Goal: Information Seeking & Learning: Learn about a topic

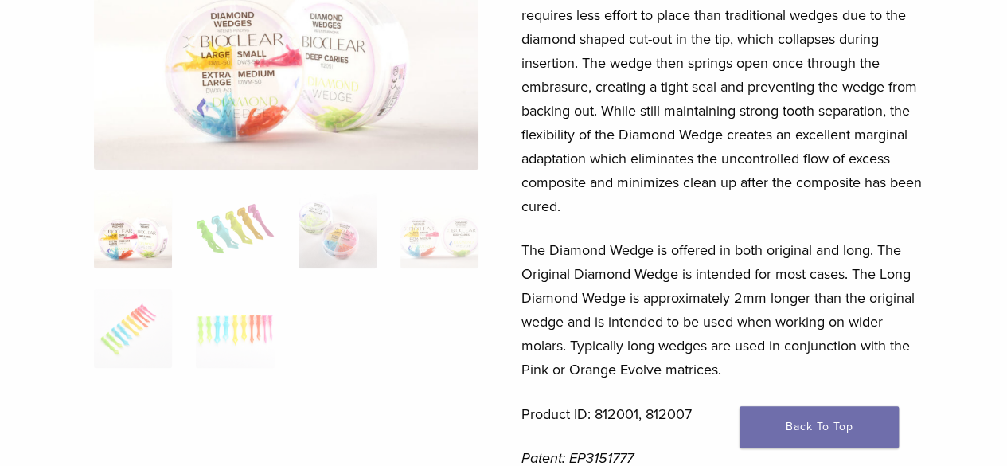
scroll to position [255, 0]
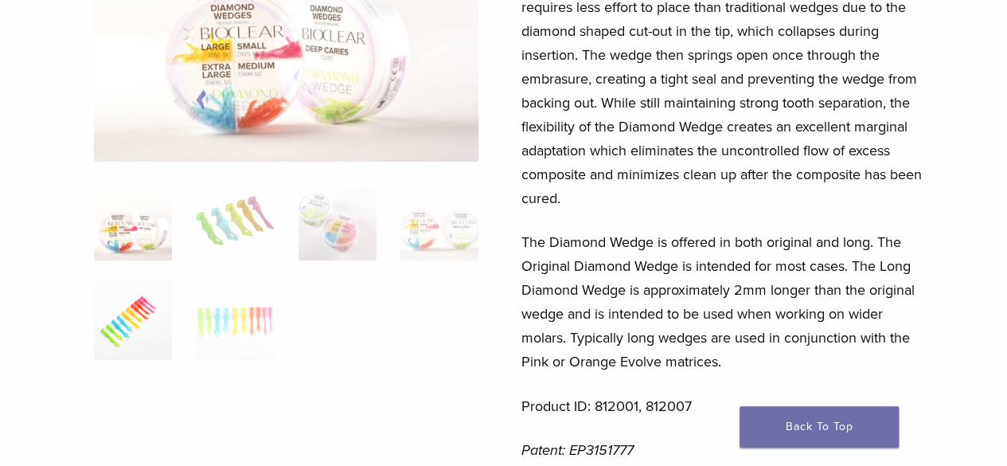
click at [135, 327] on img at bounding box center [133, 320] width 78 height 78
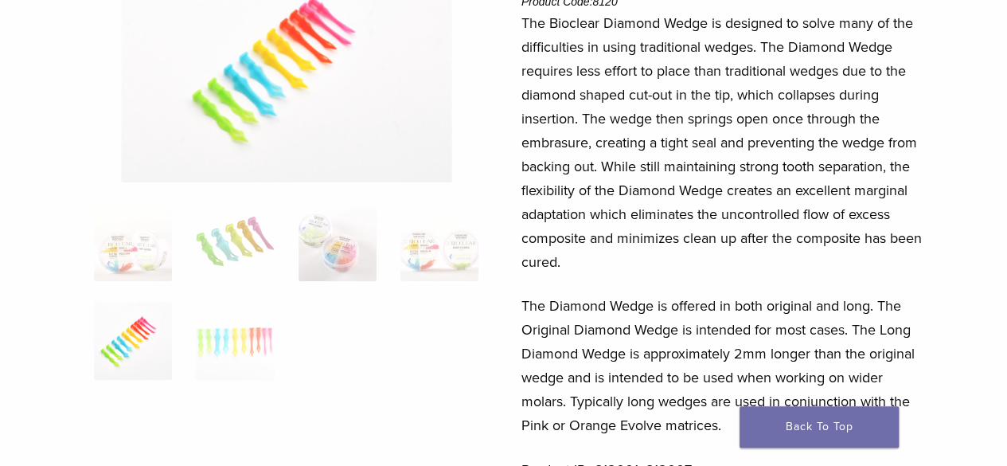
scroll to position [159, 0]
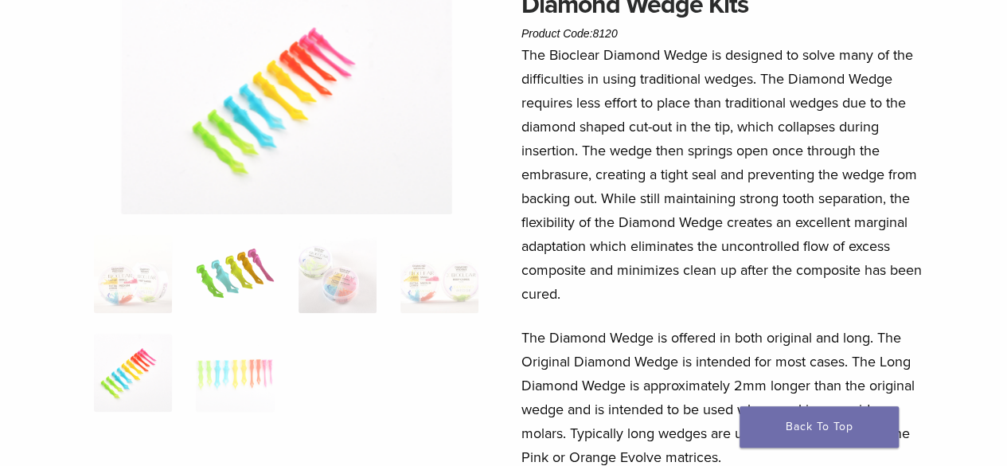
click at [229, 283] on img at bounding box center [235, 274] width 78 height 78
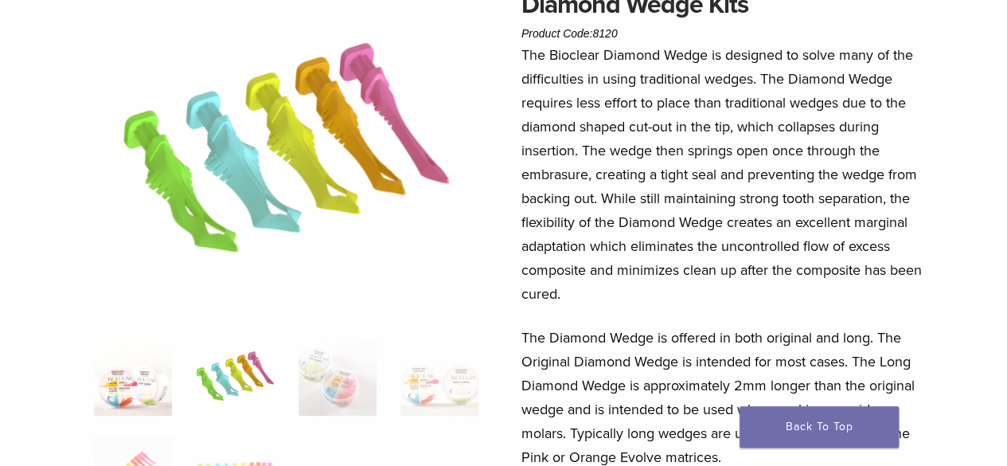
click at [132, 391] on img at bounding box center [133, 376] width 78 height 78
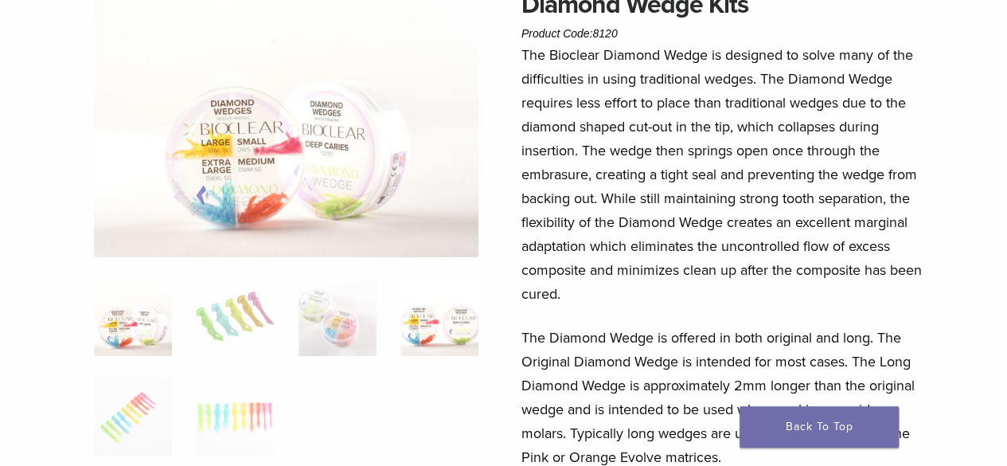
click at [444, 327] on img at bounding box center [439, 317] width 78 height 78
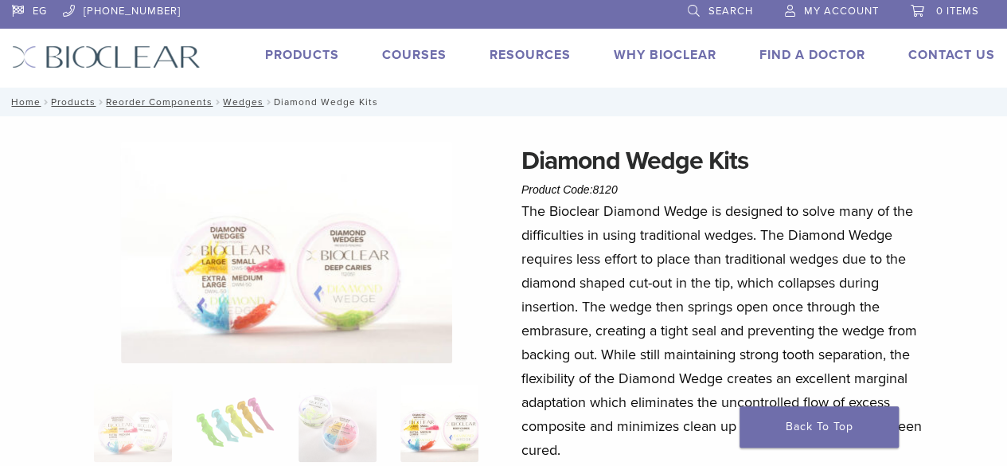
scroll to position [32, 0]
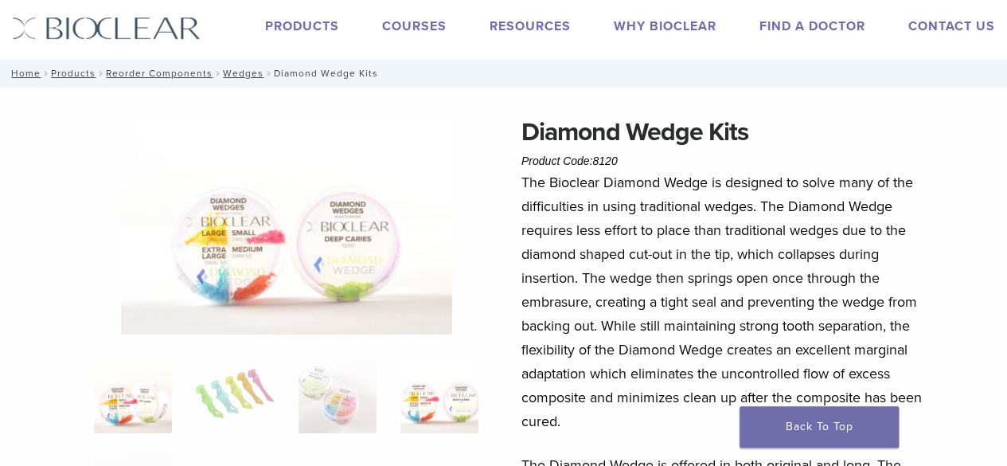
click at [118, 407] on img at bounding box center [133, 394] width 78 height 78
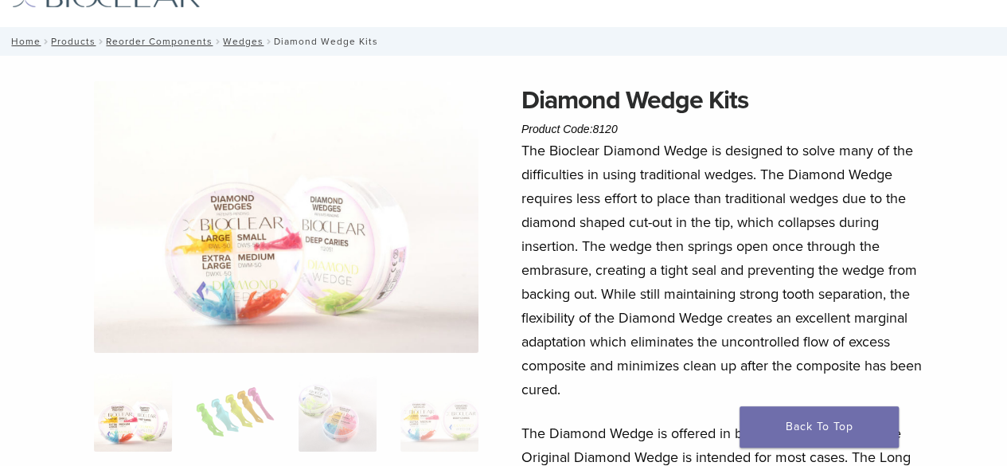
scroll to position [96, 0]
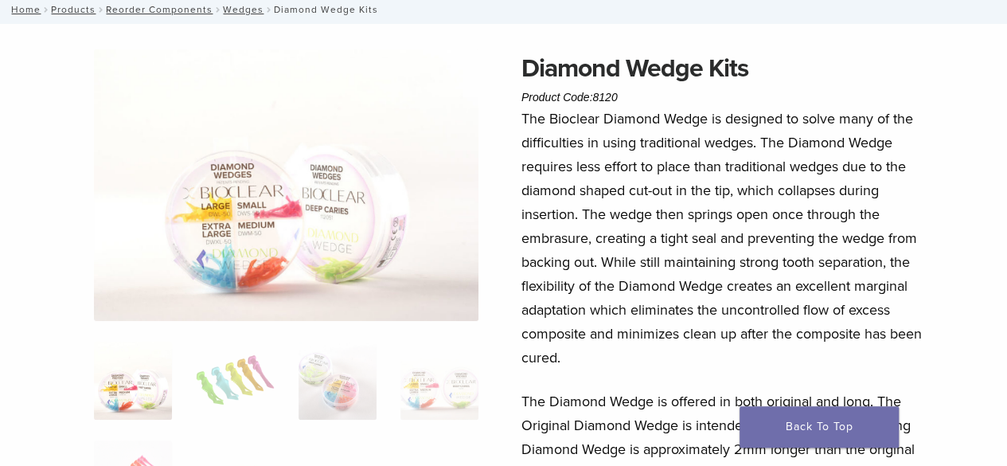
click at [330, 209] on img at bounding box center [286, 184] width 384 height 271
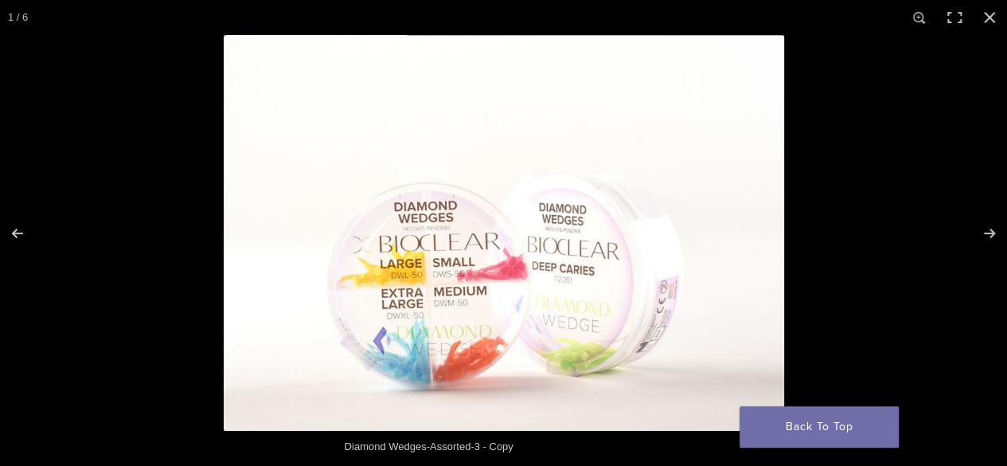
click at [490, 243] on img at bounding box center [504, 233] width 560 height 396
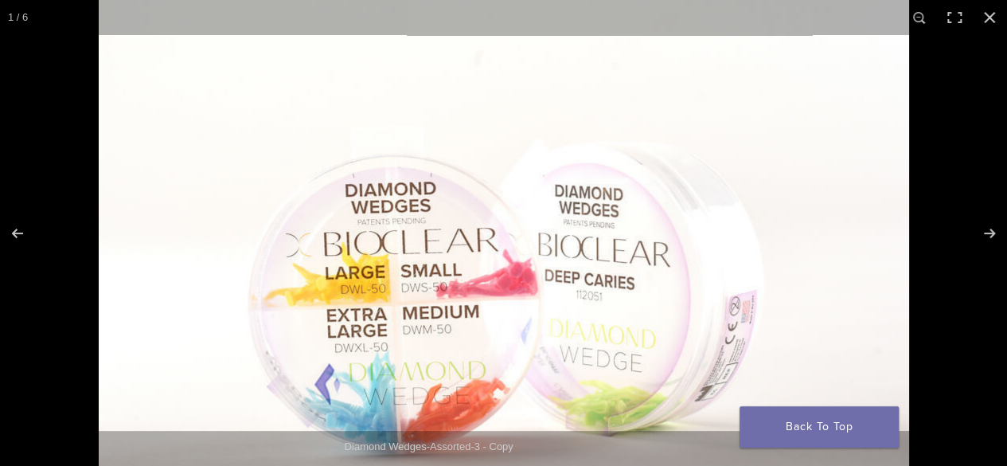
click at [621, 330] on img at bounding box center [504, 228] width 810 height 572
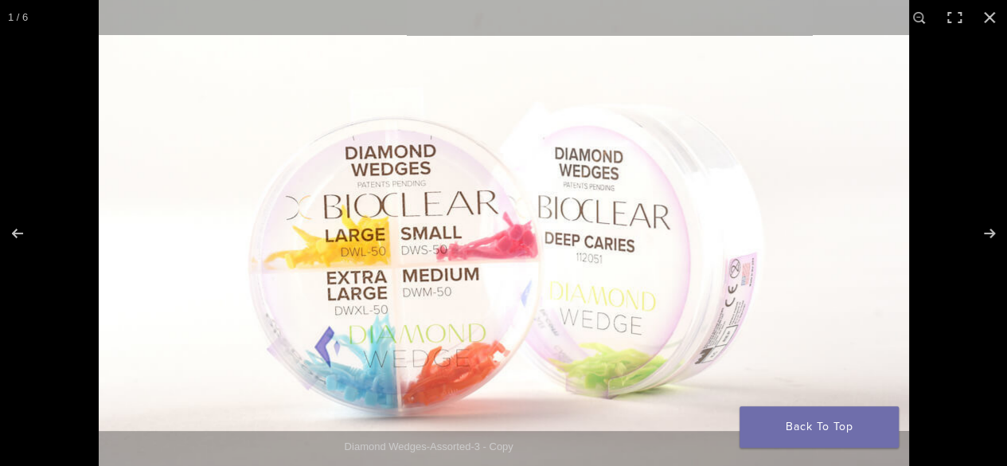
click at [572, 327] on img at bounding box center [504, 190] width 810 height 572
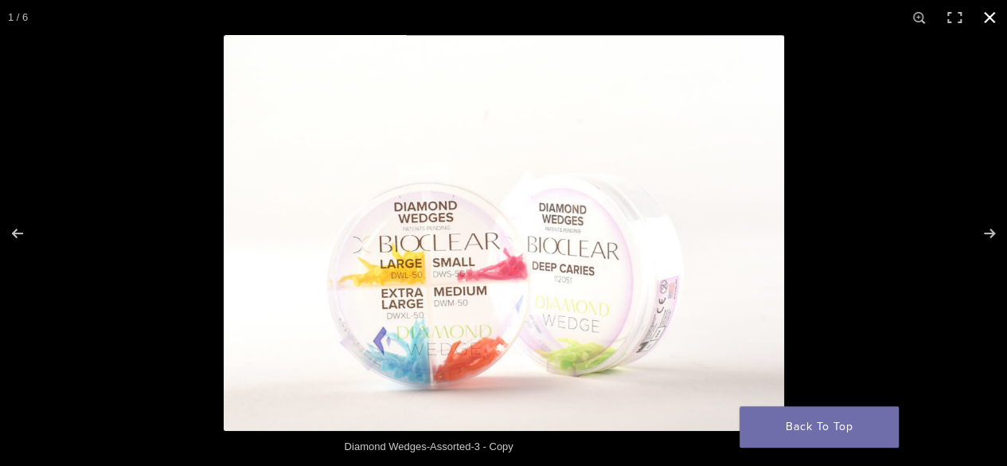
click at [994, 15] on button "Close (Esc)" at bounding box center [989, 17] width 35 height 35
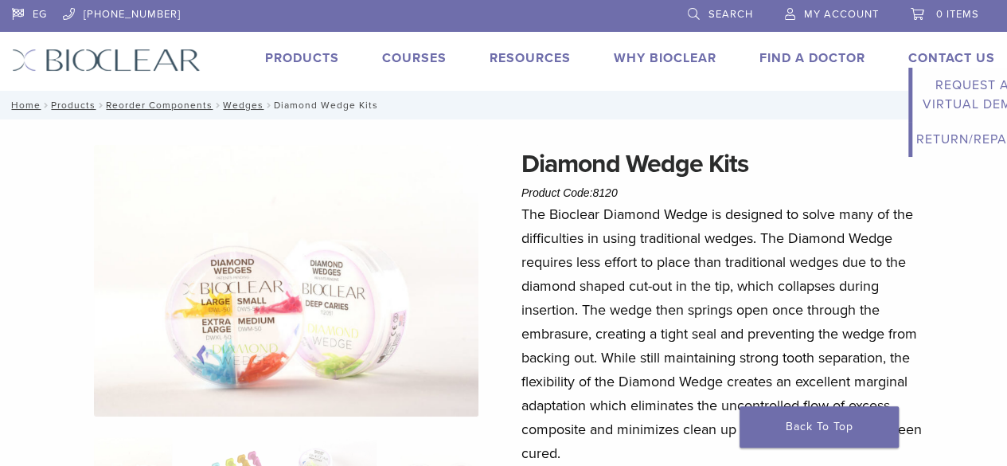
click at [949, 49] on li "Contact Us Expand child menu Request a Virtual Demo Return/Repairs" at bounding box center [951, 58] width 87 height 19
click at [944, 56] on link "Contact Us" at bounding box center [951, 58] width 87 height 16
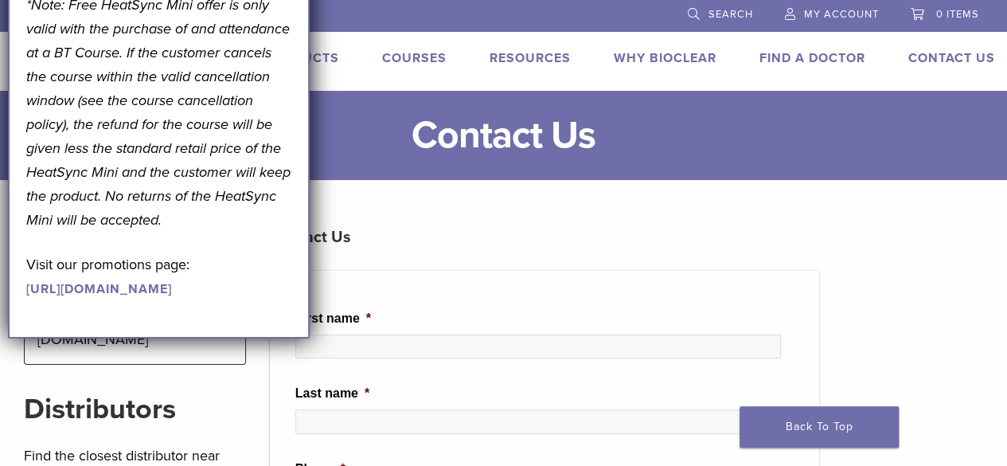
click at [156, 300] on p "Visit our promotions page: [URL][DOMAIN_NAME]" at bounding box center [159, 276] width 266 height 48
click at [149, 297] on link "[URL][DOMAIN_NAME]" at bounding box center [99, 289] width 146 height 16
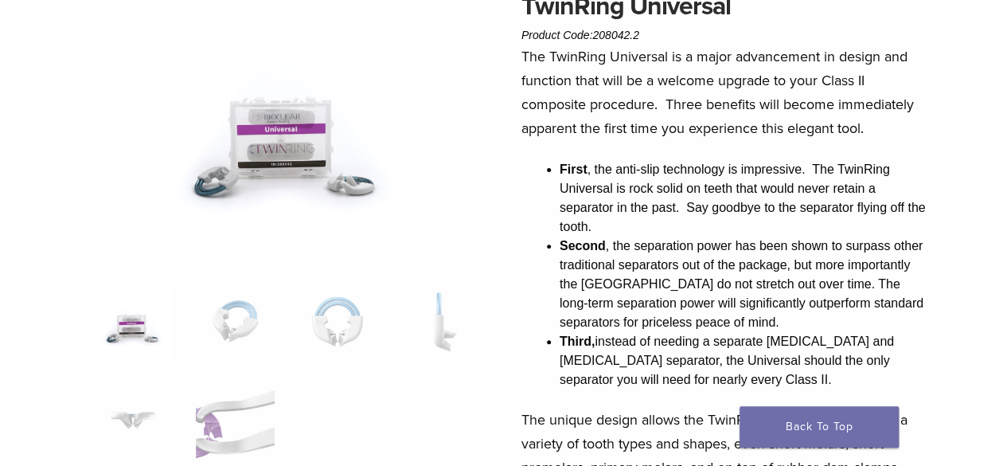
scroll to position [159, 0]
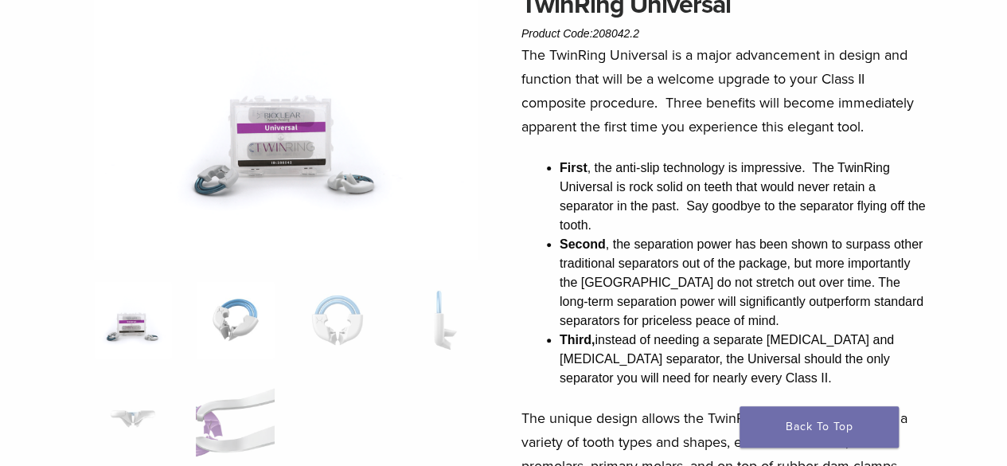
click at [242, 317] on img at bounding box center [235, 320] width 78 height 78
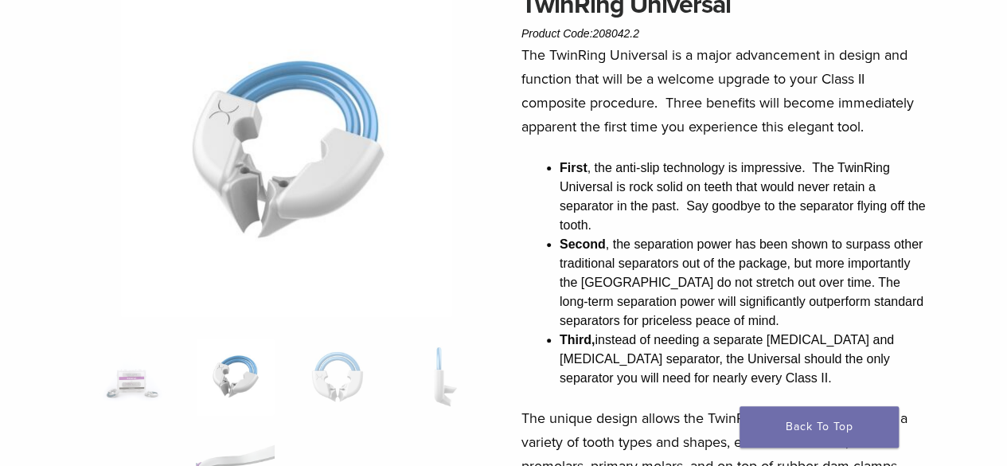
click at [264, 175] on img at bounding box center [286, 151] width 331 height 331
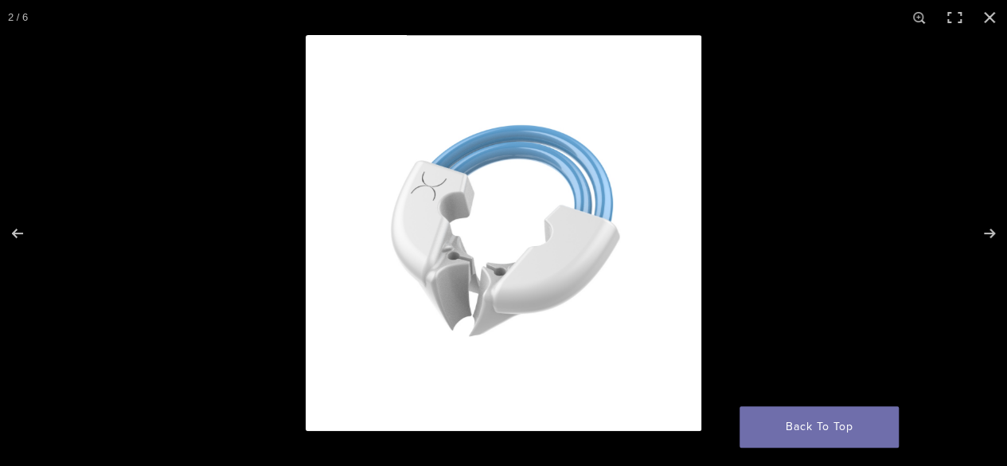
click at [543, 283] on img at bounding box center [504, 233] width 396 height 396
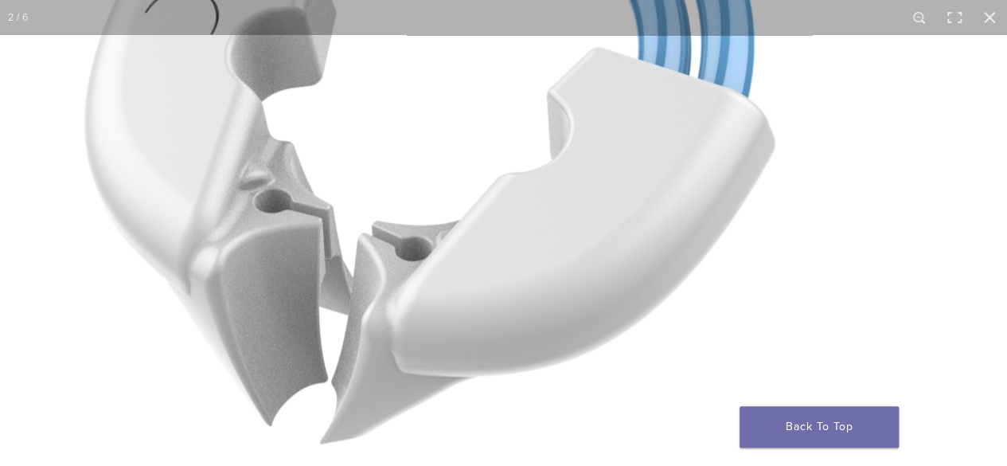
click at [543, 283] on img at bounding box center [424, 132] width 1194 height 1194
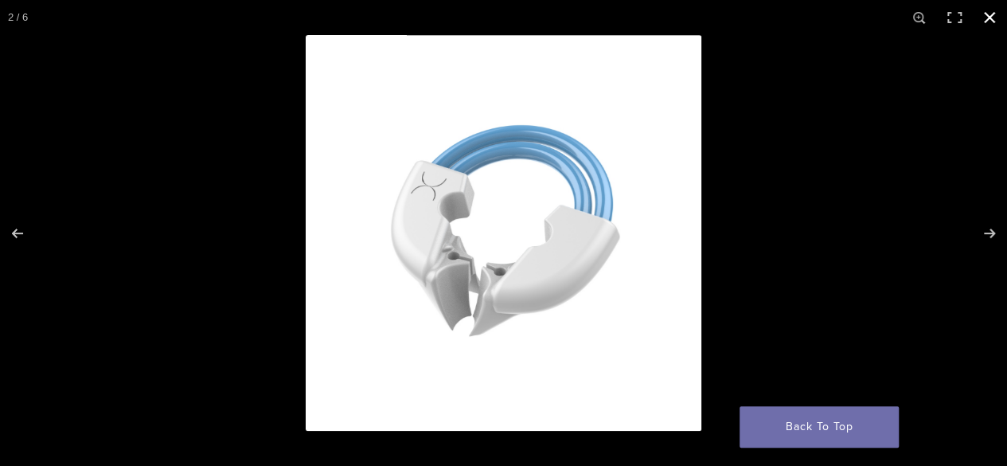
click at [991, 18] on button "Close (Esc)" at bounding box center [989, 17] width 35 height 35
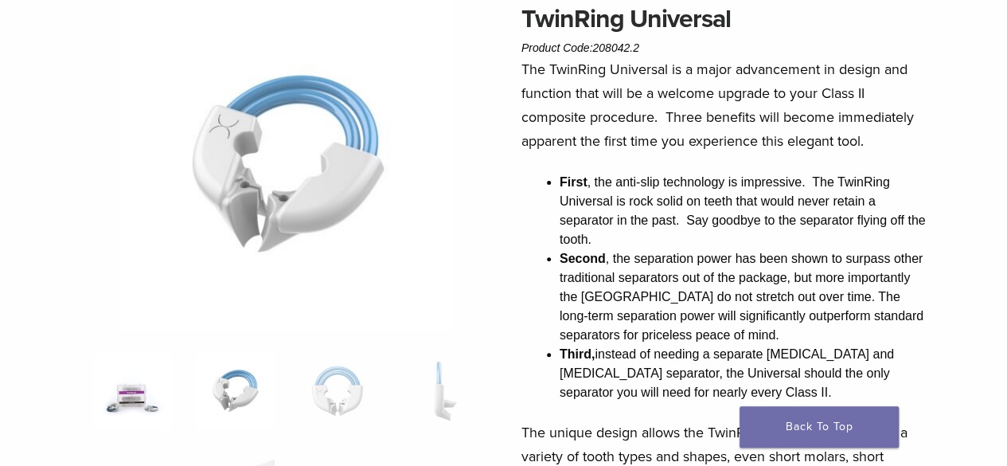
click at [118, 396] on img at bounding box center [133, 391] width 78 height 78
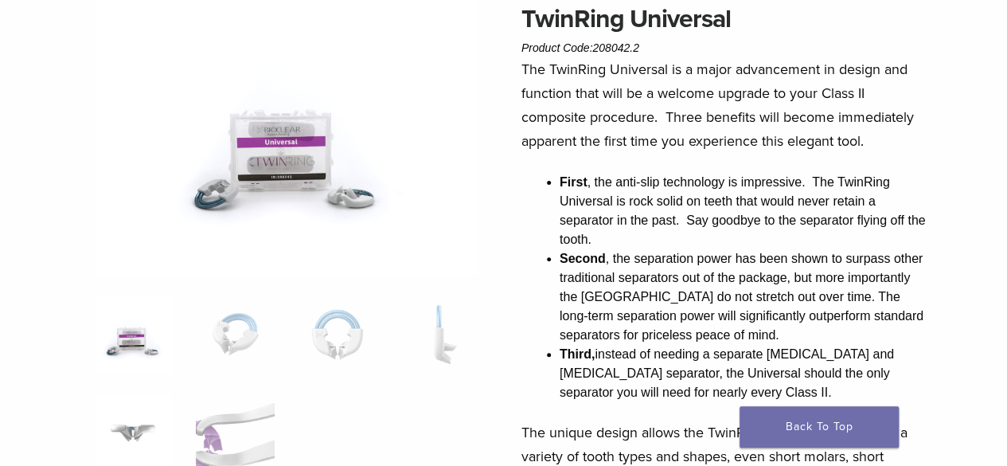
click at [134, 435] on img at bounding box center [133, 433] width 78 height 78
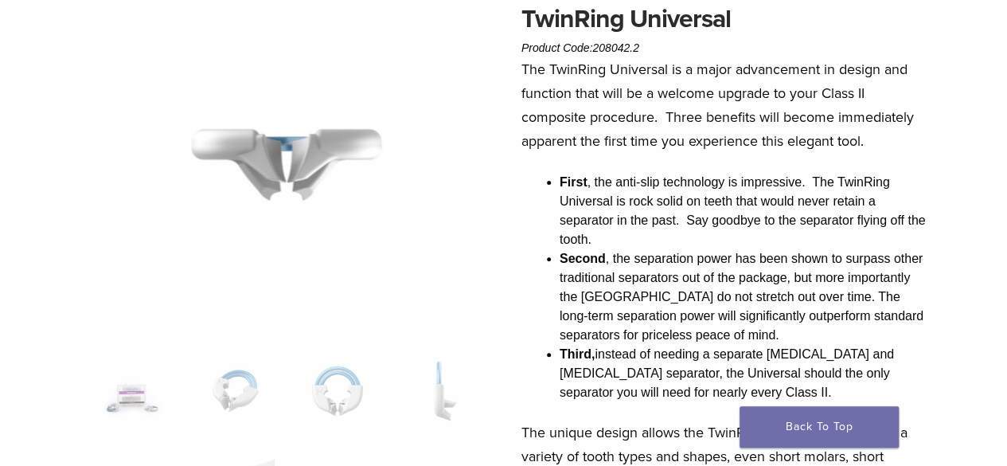
click at [270, 152] on img at bounding box center [286, 165] width 331 height 331
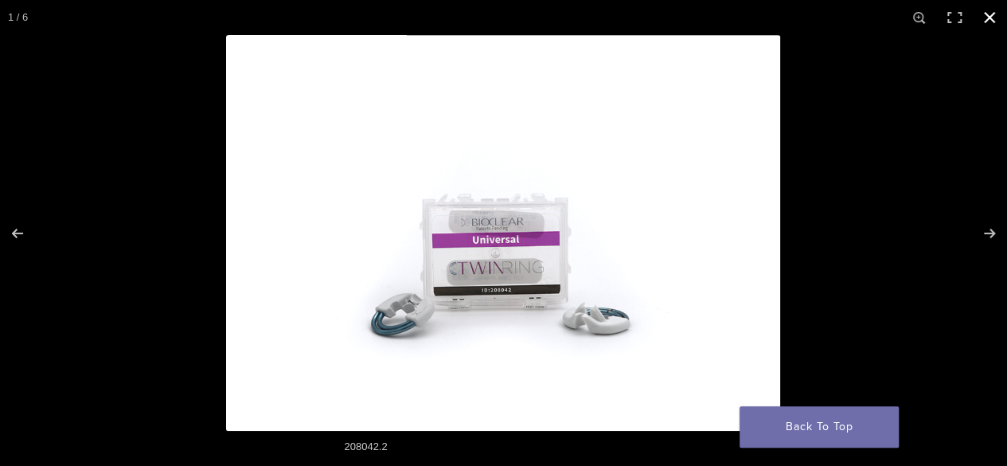
click at [993, 13] on button "Close (Esc)" at bounding box center [989, 17] width 35 height 35
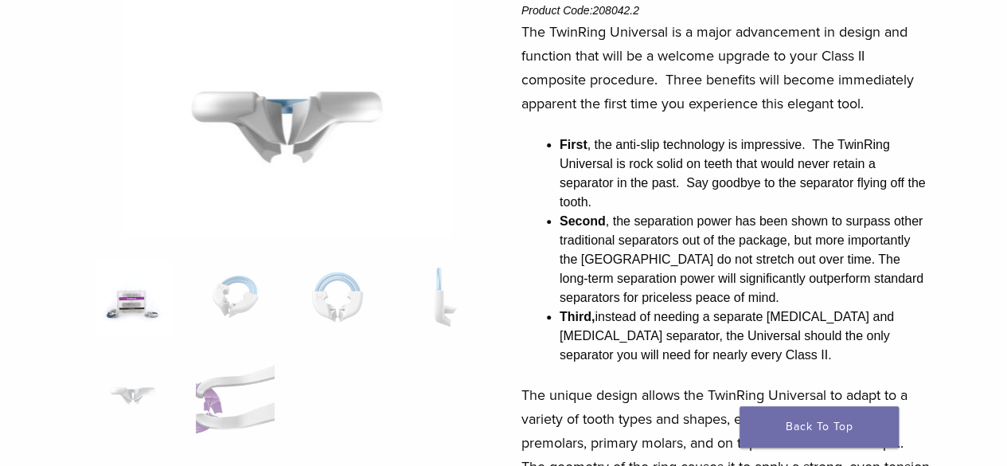
scroll to position [223, 0]
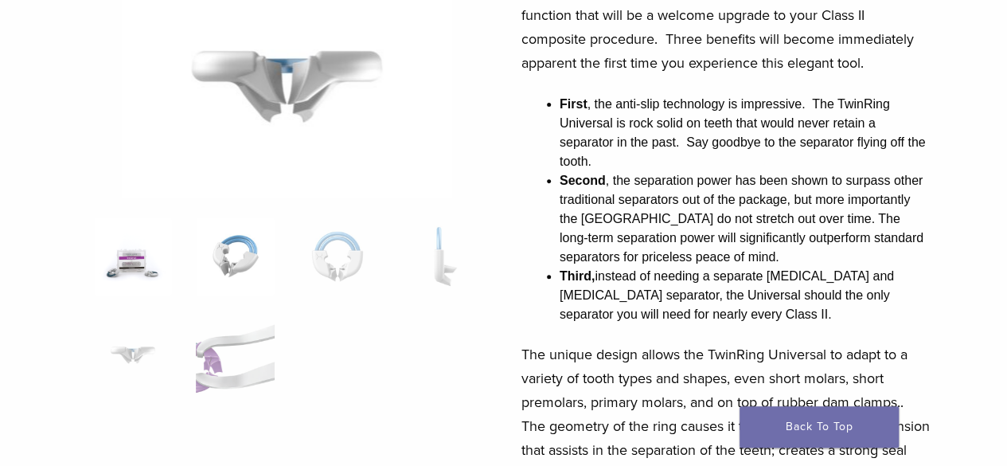
click at [230, 261] on img at bounding box center [235, 256] width 78 height 78
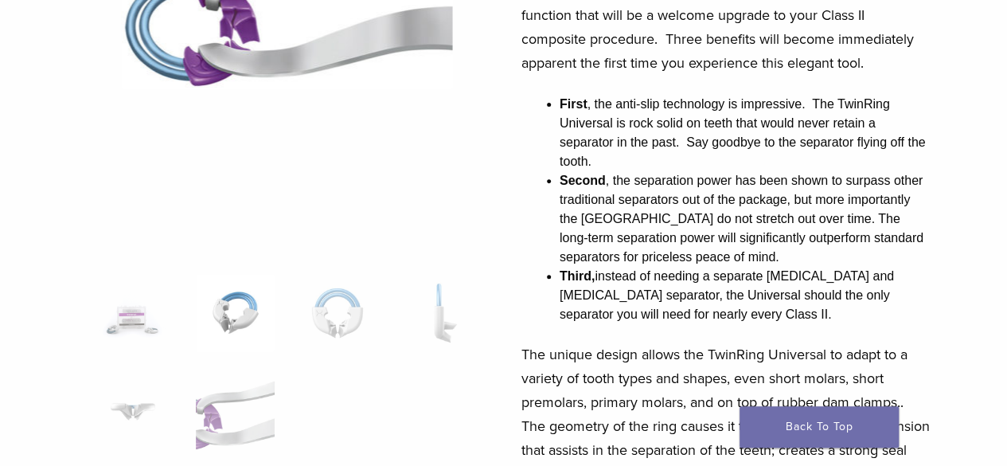
click at [229, 308] on img at bounding box center [235, 313] width 78 height 78
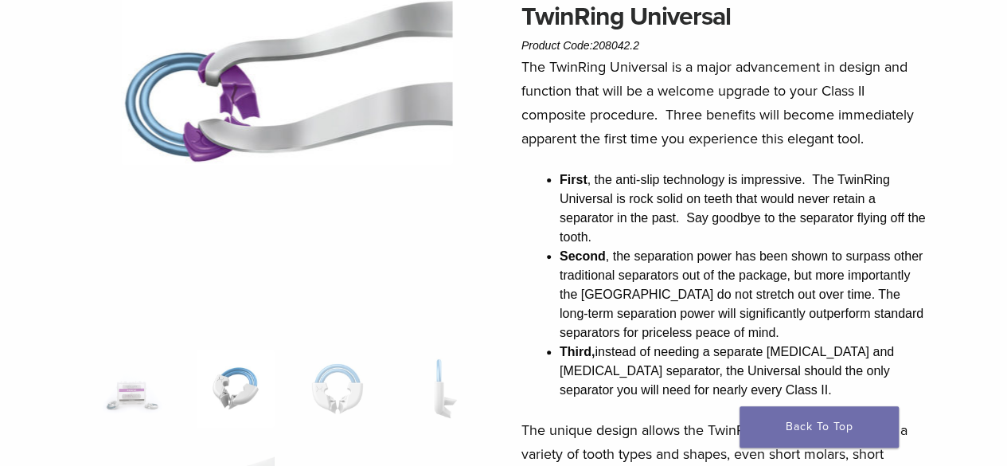
scroll to position [127, 0]
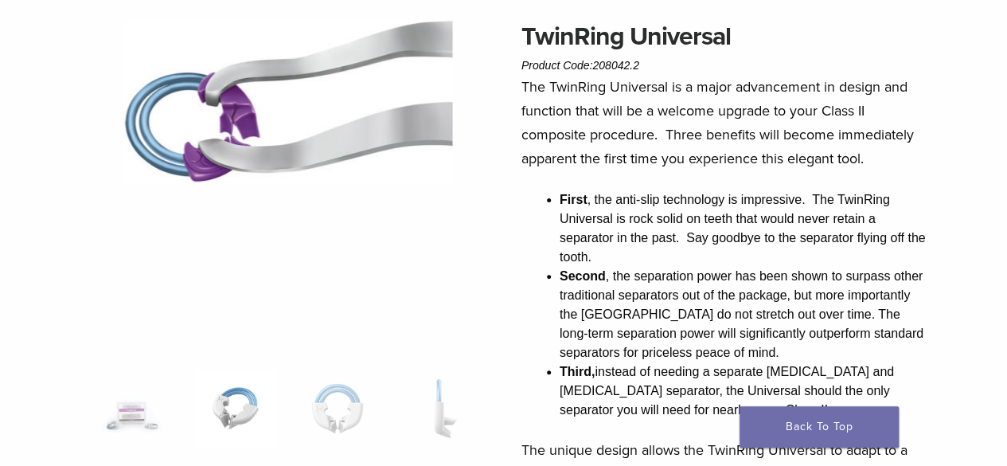
click at [244, 401] on img at bounding box center [235, 408] width 78 height 78
click at [150, 413] on img at bounding box center [133, 408] width 78 height 78
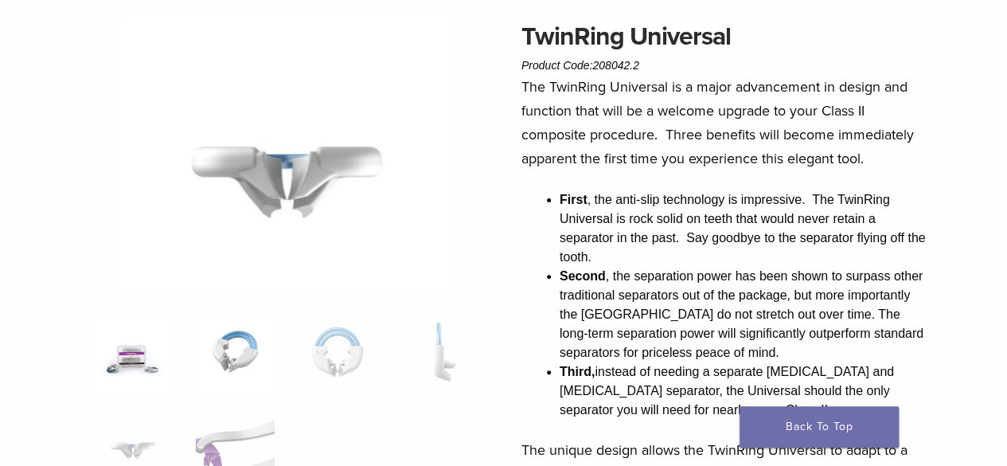
click at [236, 359] on img at bounding box center [235, 352] width 78 height 78
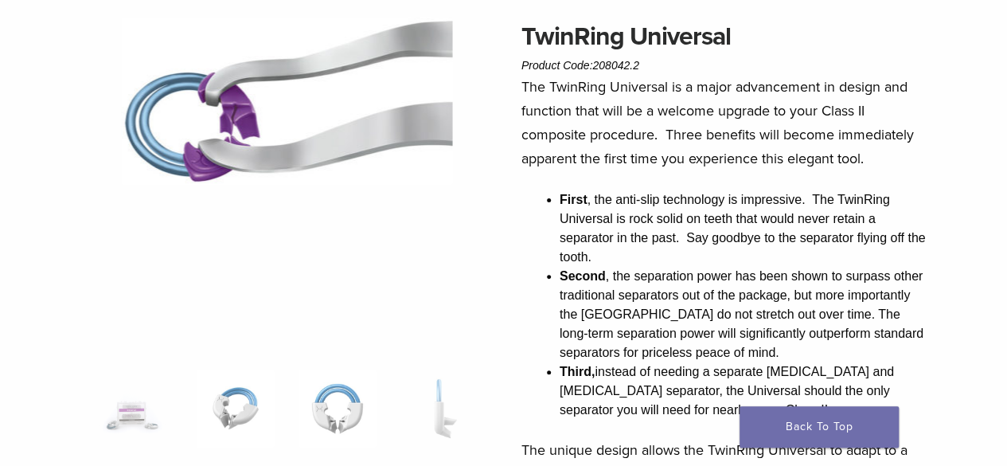
click at [334, 396] on img at bounding box center [337, 408] width 78 height 78
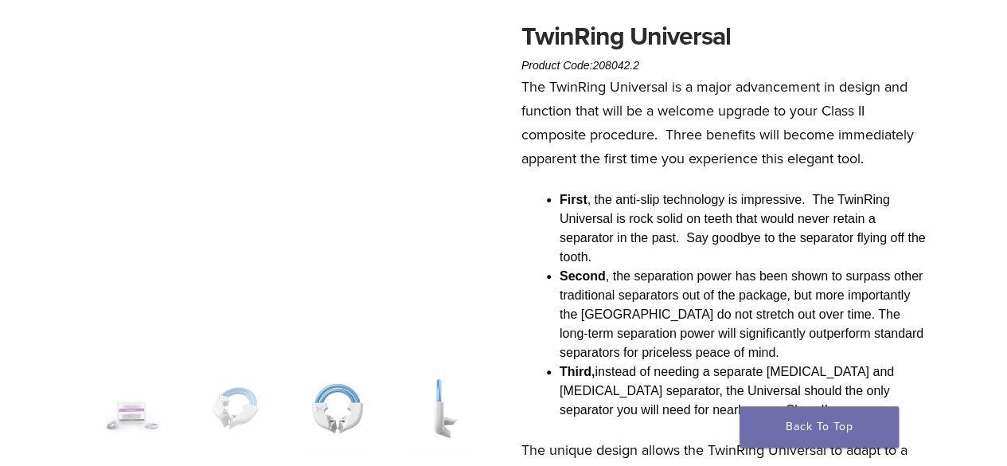
click at [431, 400] on img at bounding box center [439, 408] width 78 height 78
click at [242, 405] on img at bounding box center [235, 408] width 78 height 78
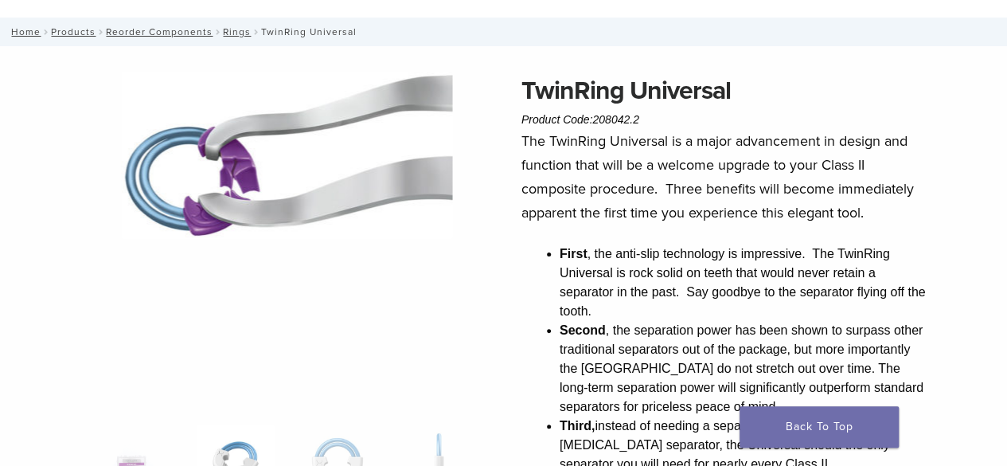
scroll to position [0, 0]
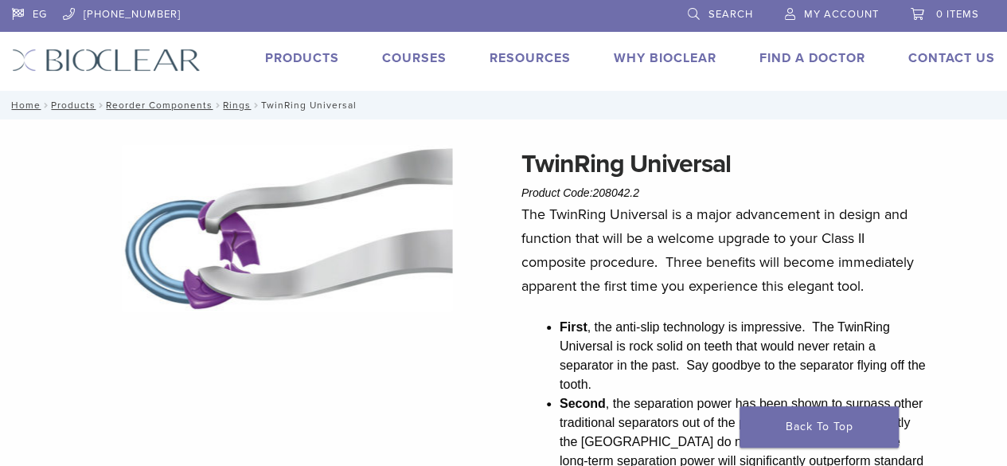
click at [236, 206] on img at bounding box center [286, 228] width 331 height 167
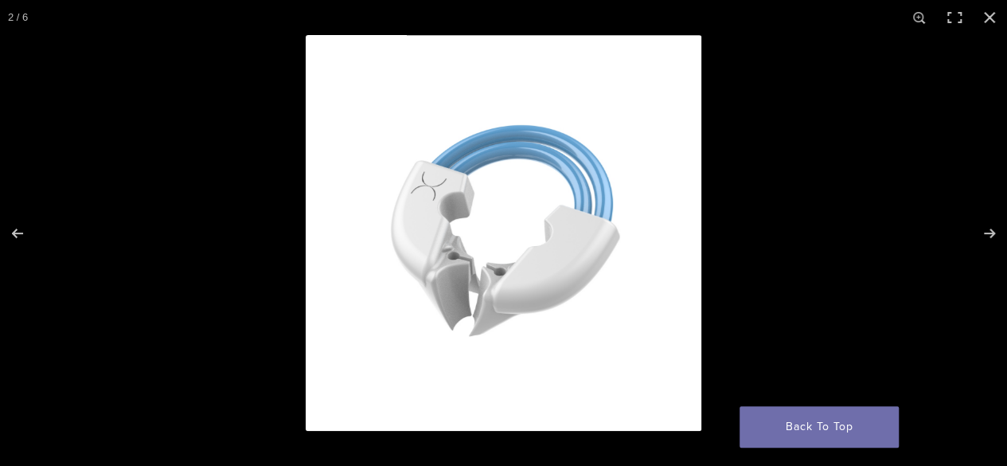
click at [505, 241] on img at bounding box center [504, 233] width 396 height 396
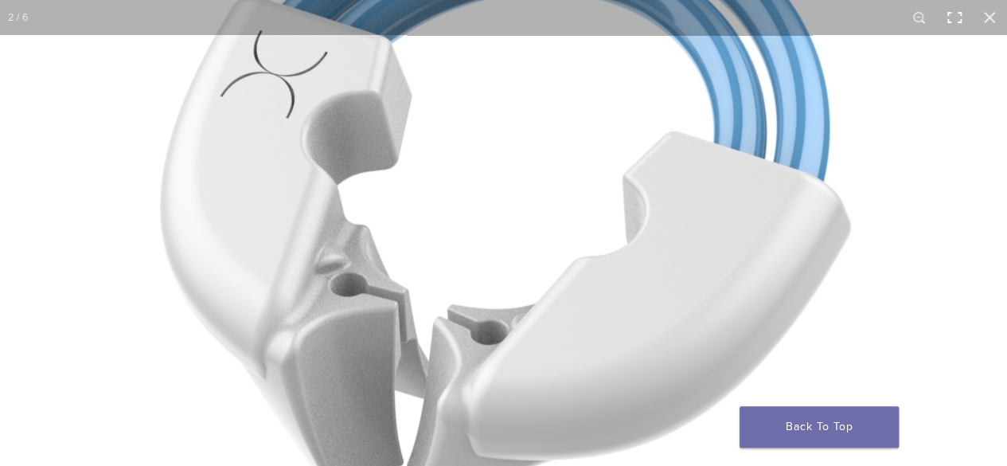
click at [952, 18] on button "Toggle fullscreen" at bounding box center [954, 17] width 35 height 35
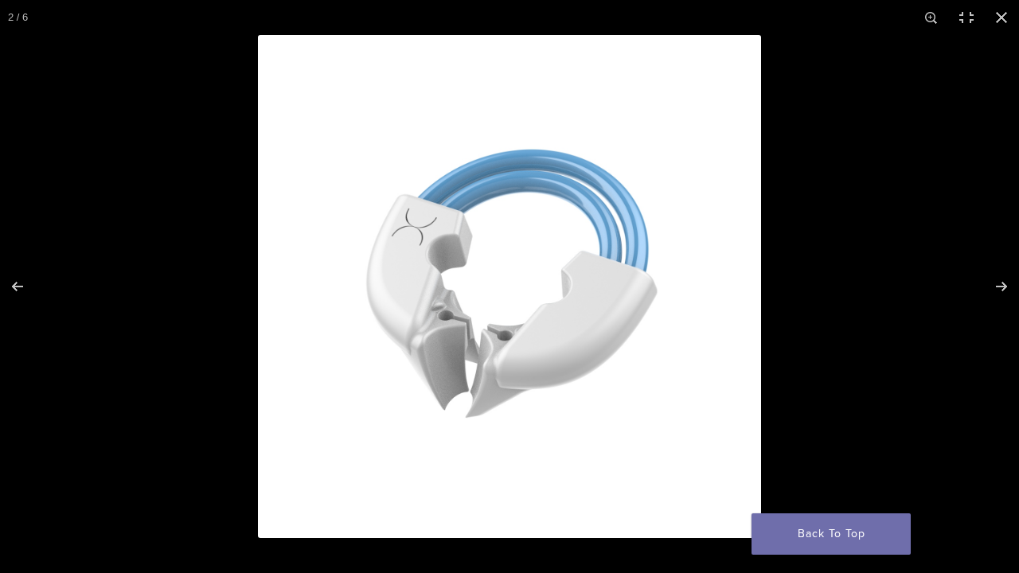
click at [570, 284] on img at bounding box center [509, 286] width 503 height 503
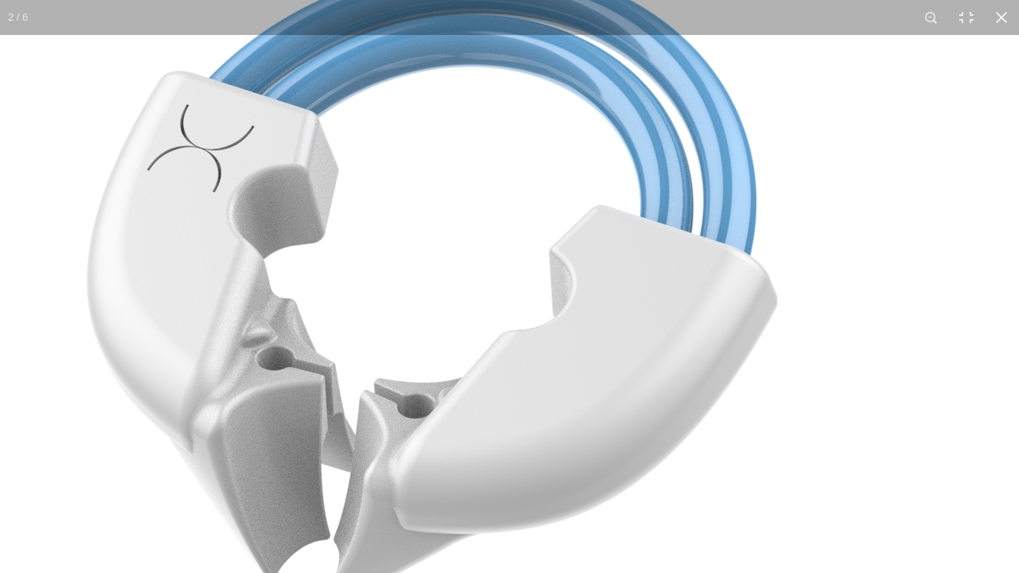
click at [570, 284] on img at bounding box center [427, 290] width 1194 height 1194
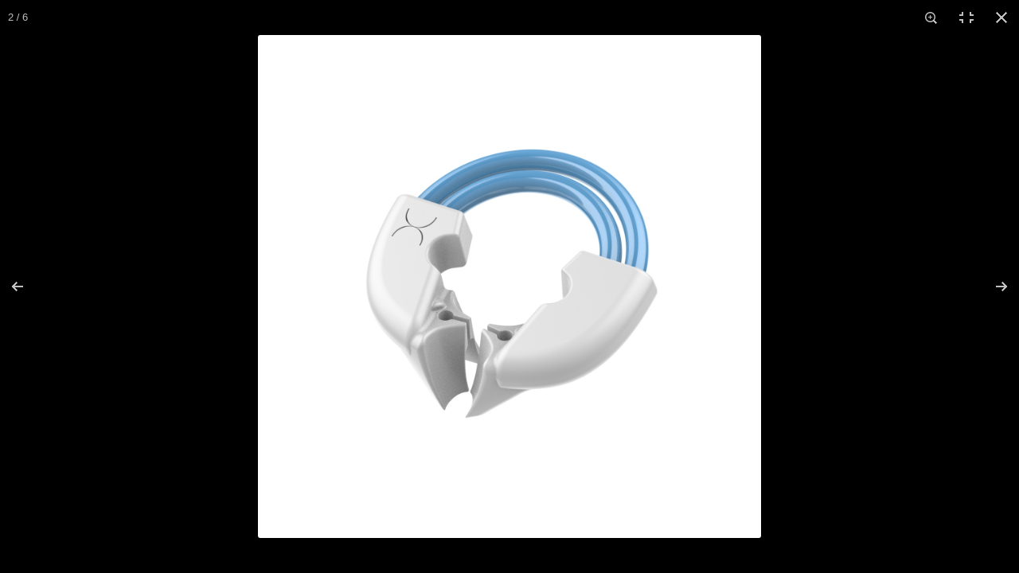
click at [577, 291] on img at bounding box center [509, 286] width 503 height 503
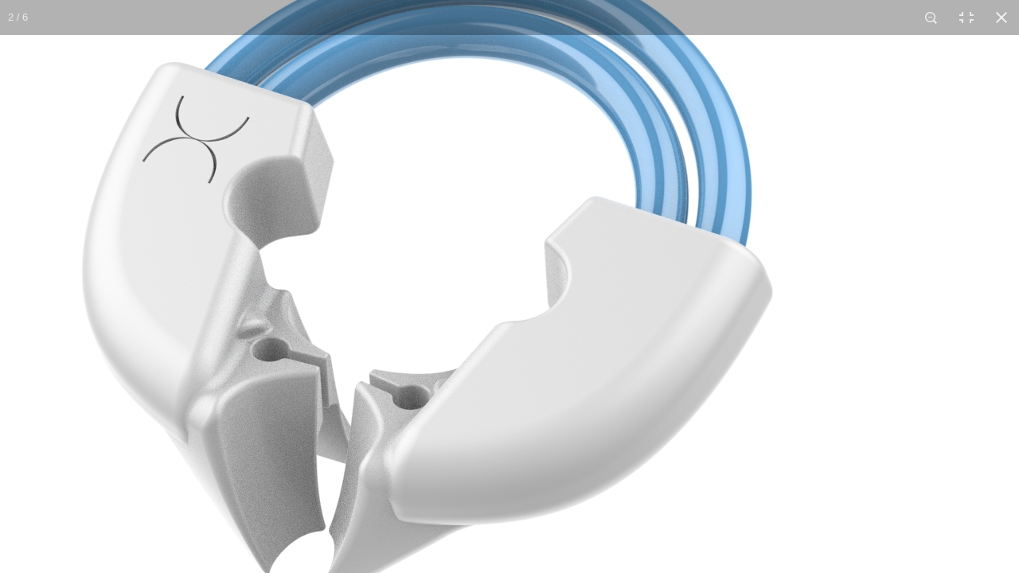
click at [577, 291] on img at bounding box center [422, 281] width 1194 height 1194
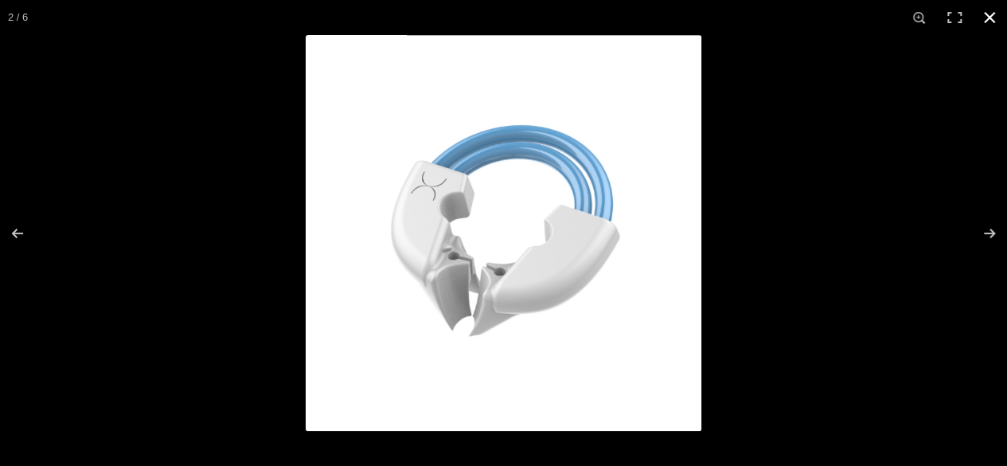
click at [990, 18] on button "Close (Esc)" at bounding box center [989, 17] width 35 height 35
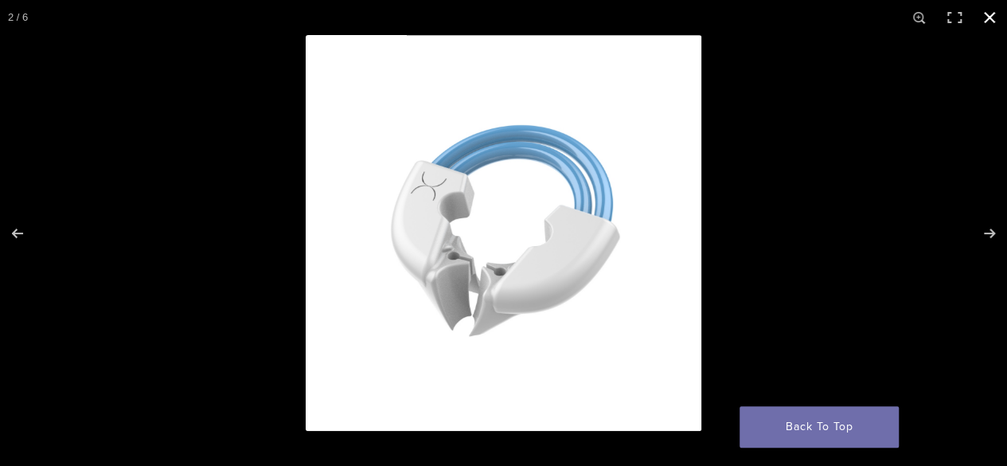
scroll to position [0, 769]
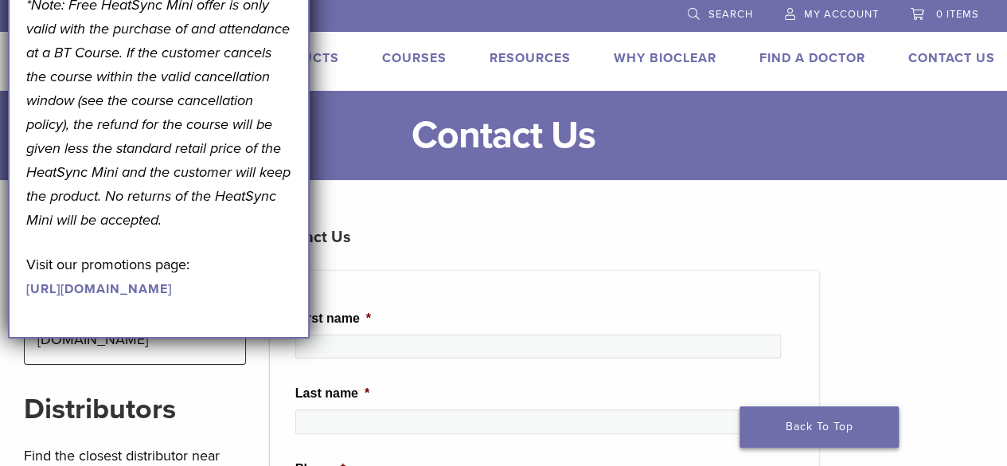
click at [845, 434] on link "Back To Top" at bounding box center [818, 426] width 159 height 41
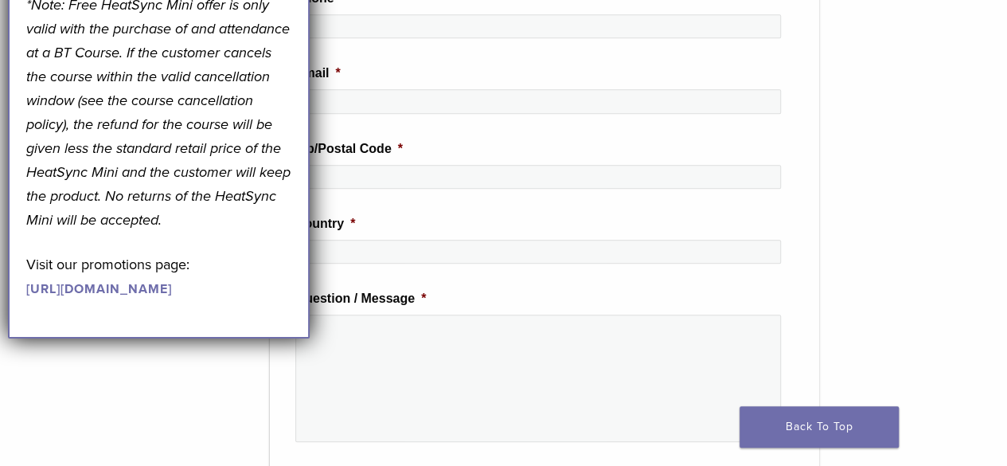
scroll to position [272, 0]
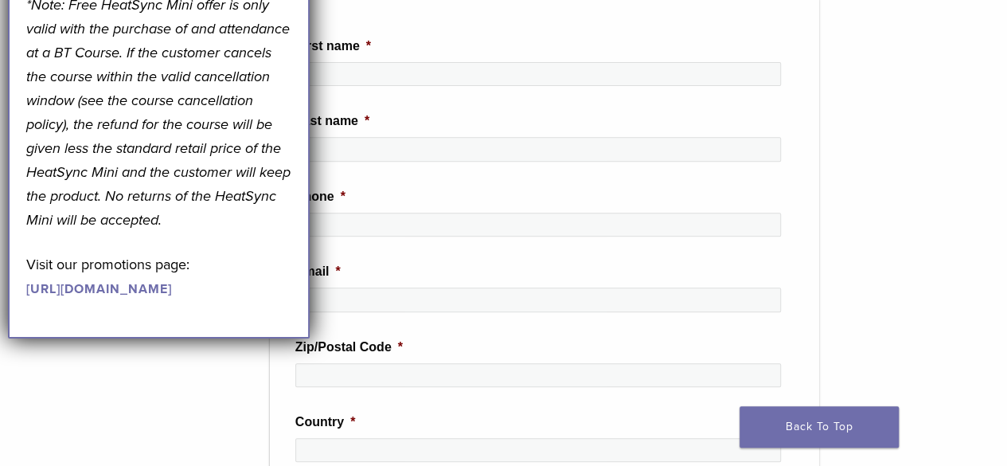
click at [98, 228] on em "*Note: Free HeatSync Mini offer is only valid with the purchase of and attendan…" at bounding box center [158, 112] width 264 height 232
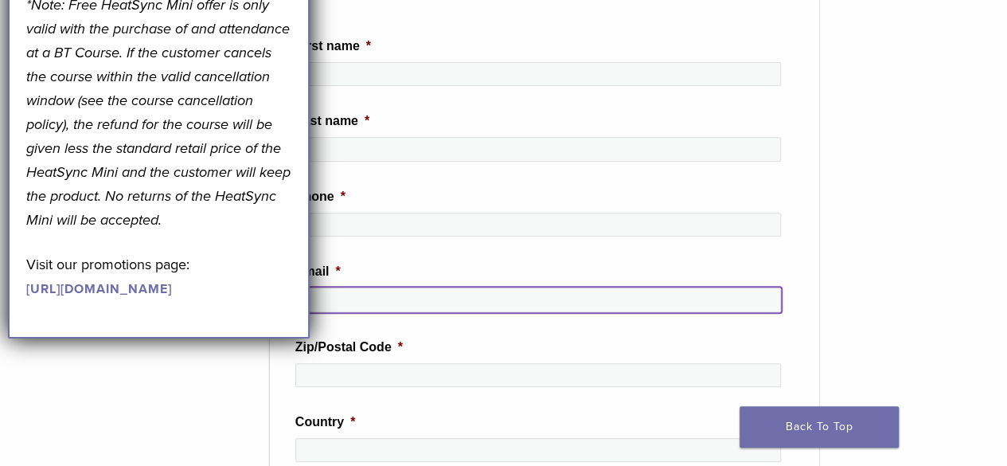
click at [376, 302] on input "Email *" at bounding box center [538, 299] width 486 height 24
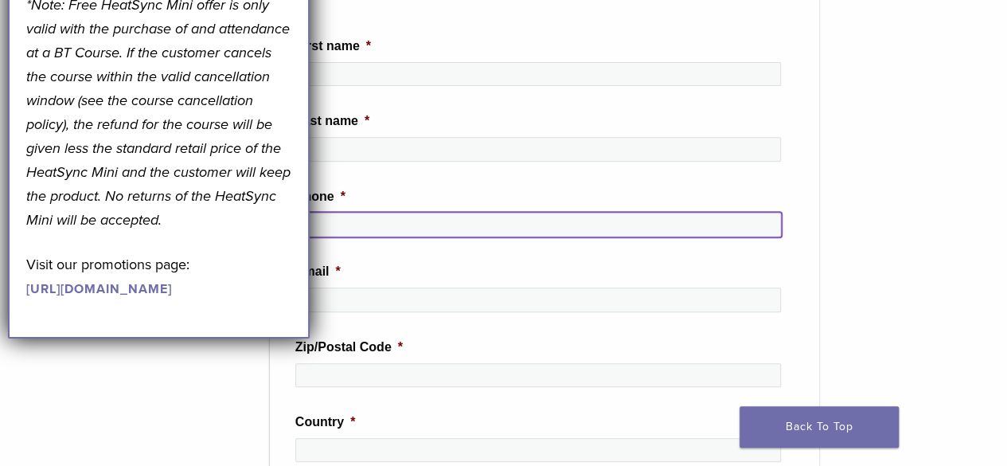
click at [399, 227] on input "Phone *" at bounding box center [538, 225] width 486 height 24
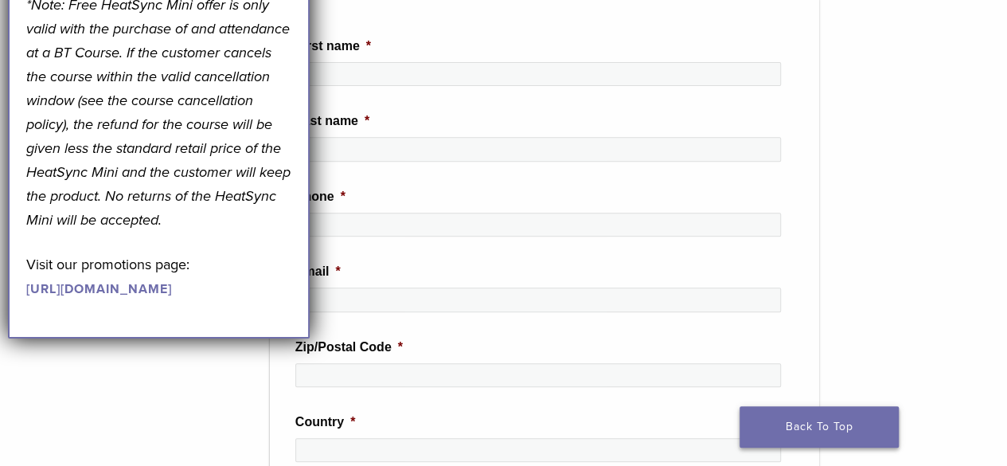
click at [823, 420] on link "Back To Top" at bounding box center [818, 426] width 159 height 41
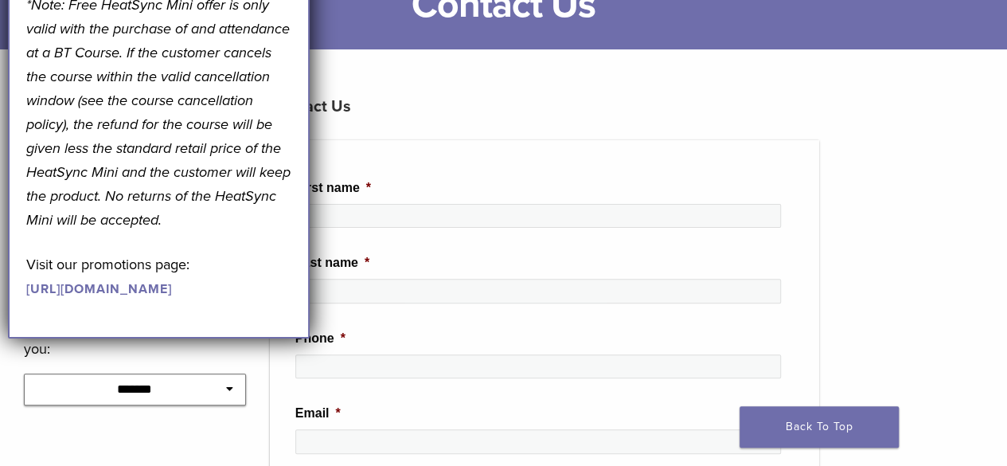
scroll to position [127, 0]
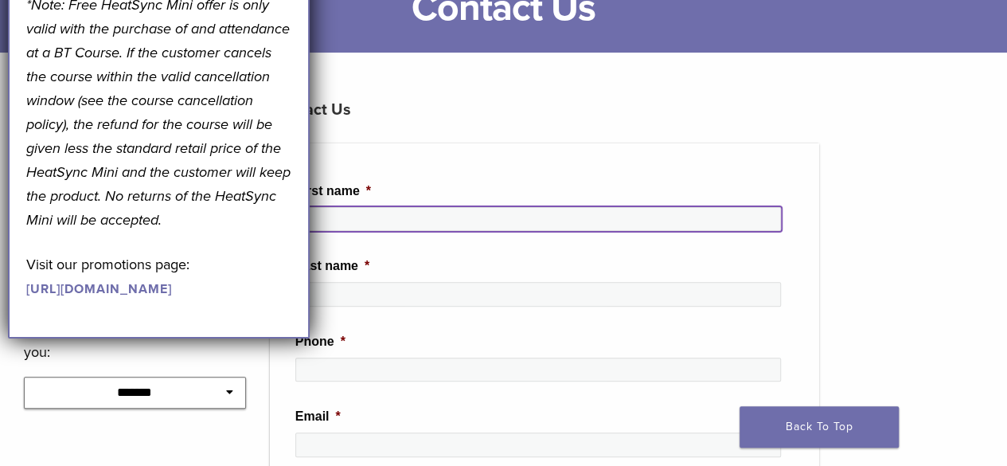
click at [419, 224] on input "First name *" at bounding box center [538, 219] width 486 height 24
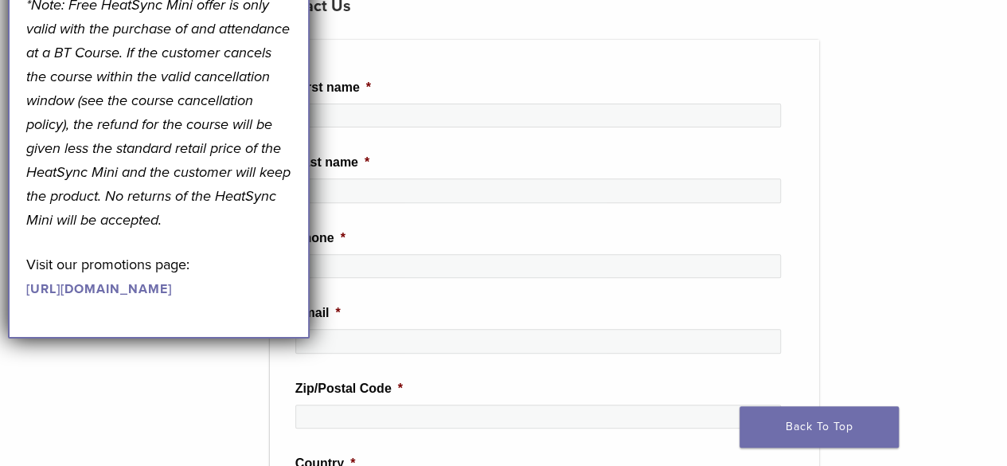
scroll to position [64, 0]
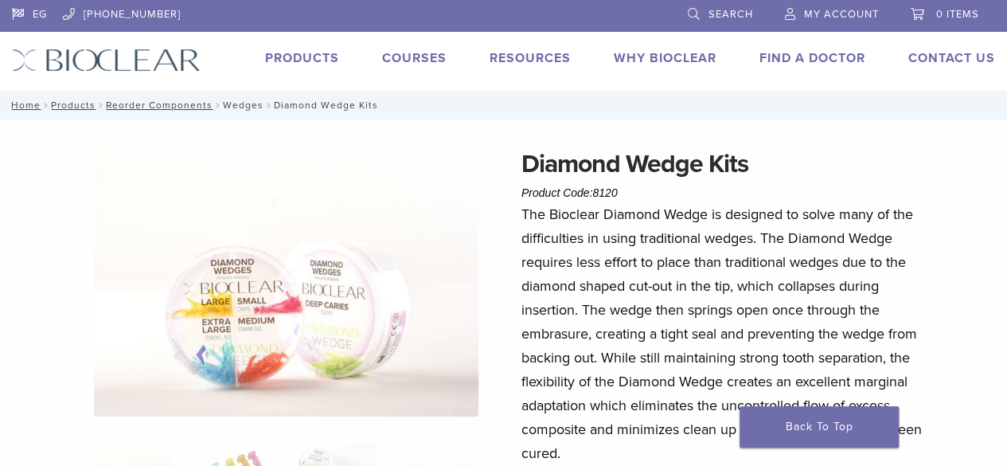
click at [234, 106] on link "Wedges" at bounding box center [243, 104] width 41 height 11
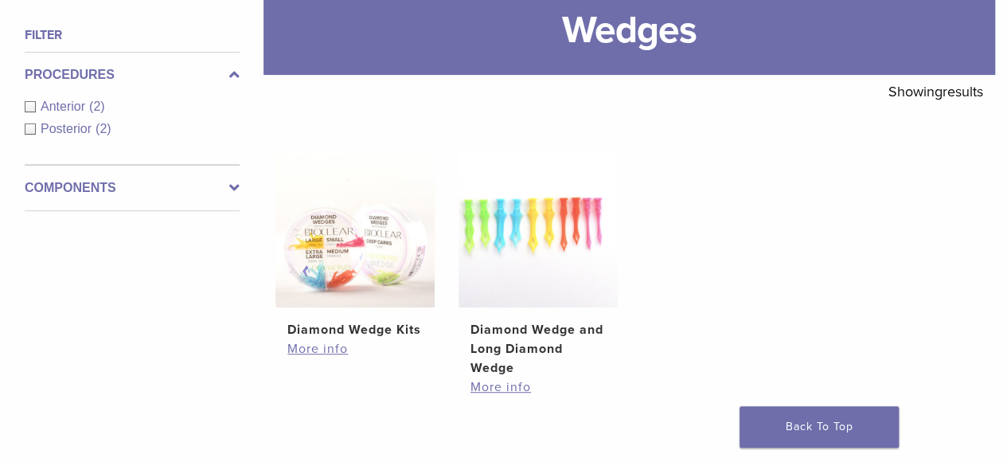
scroll to position [255, 0]
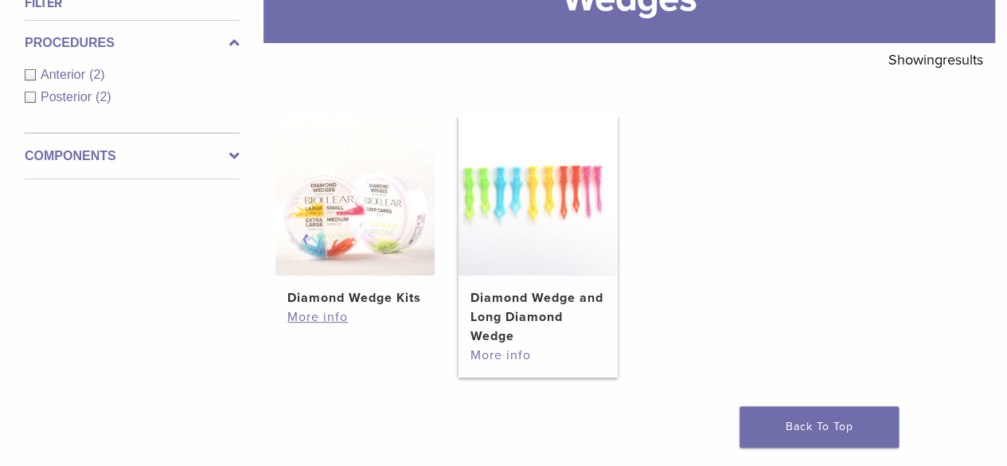
click at [509, 357] on link "More info" at bounding box center [537, 354] width 135 height 19
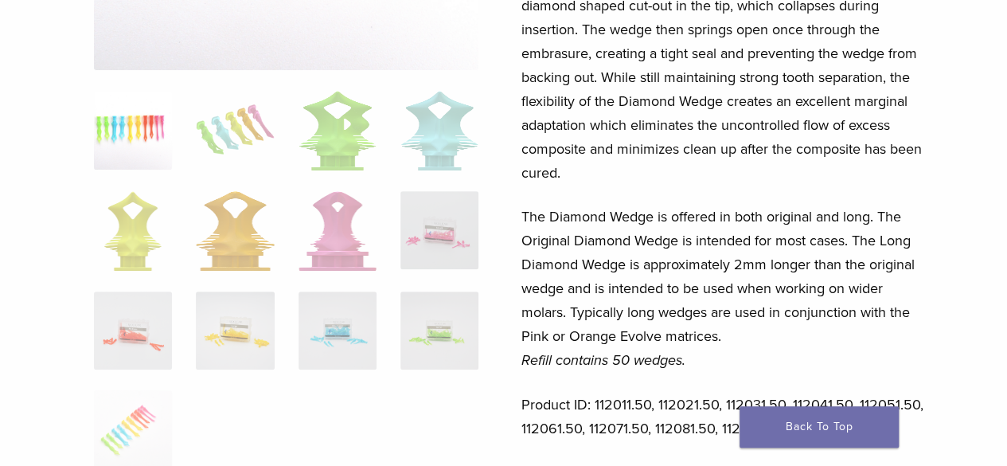
scroll to position [350, 0]
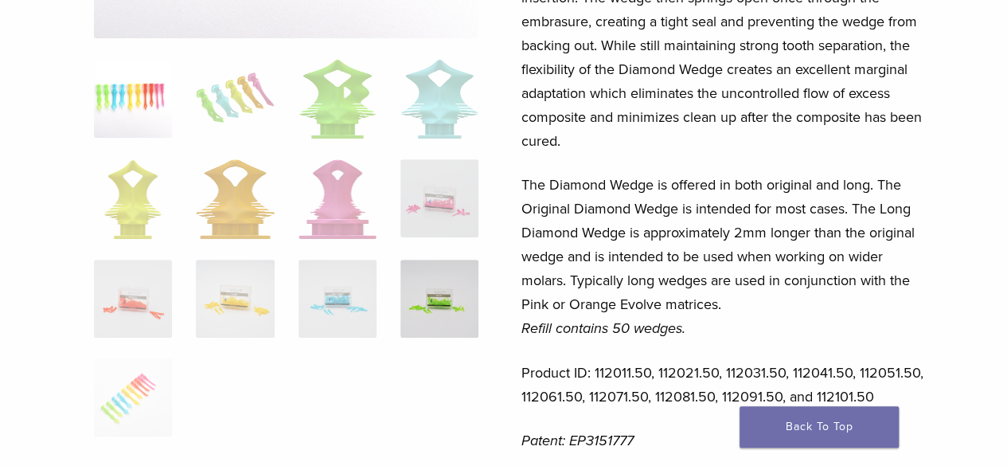
click at [430, 310] on img at bounding box center [439, 298] width 78 height 78
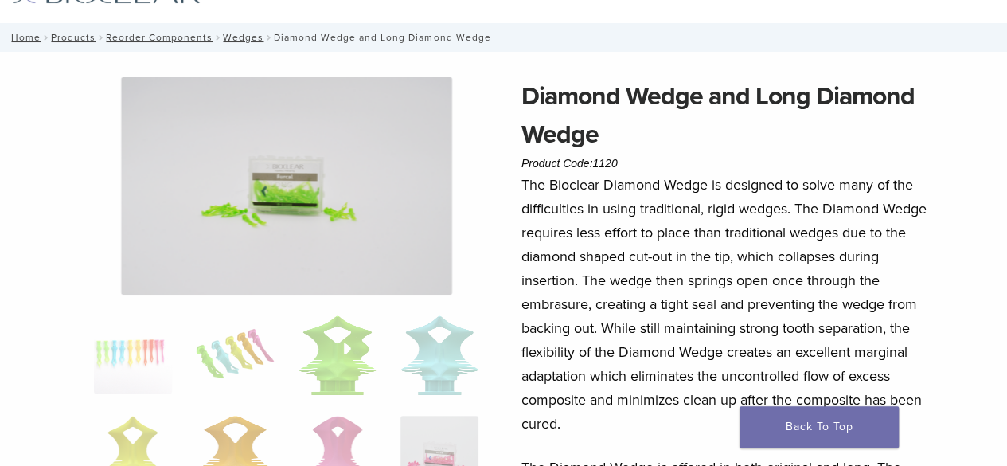
scroll to position [64, 0]
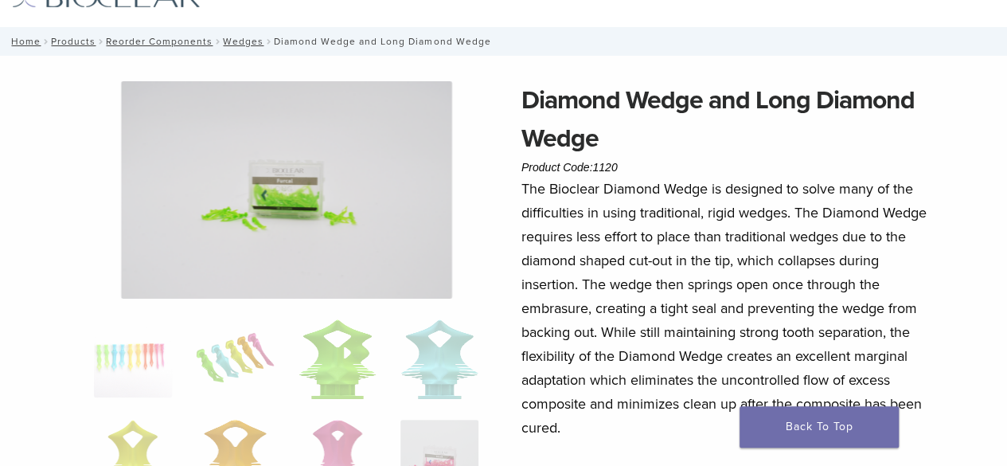
click at [314, 222] on img at bounding box center [286, 189] width 331 height 217
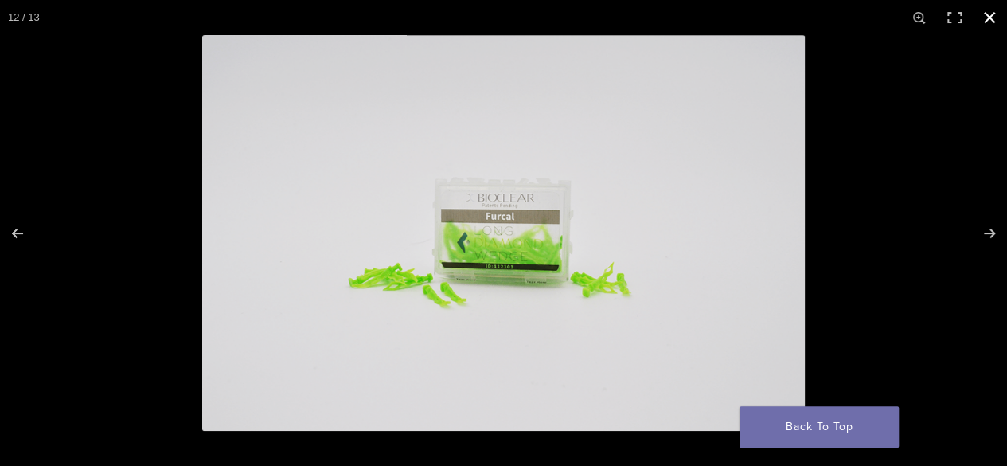
click at [22, 159] on div at bounding box center [503, 233] width 1007 height 466
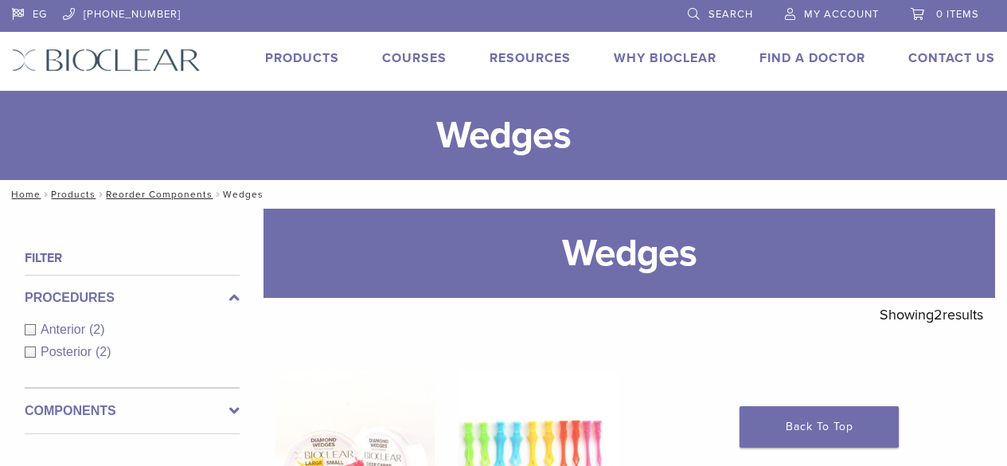
scroll to position [233, 0]
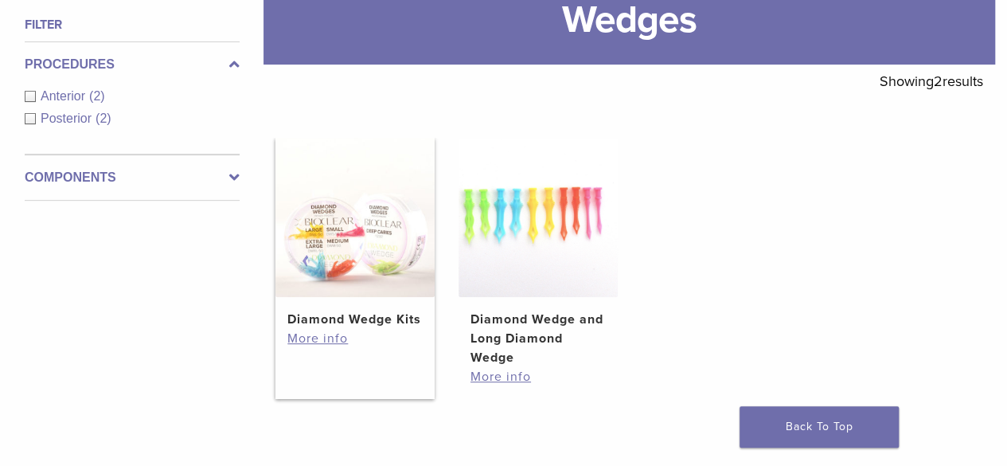
click at [314, 234] on img at bounding box center [354, 217] width 159 height 159
